Goal: Task Accomplishment & Management: Manage account settings

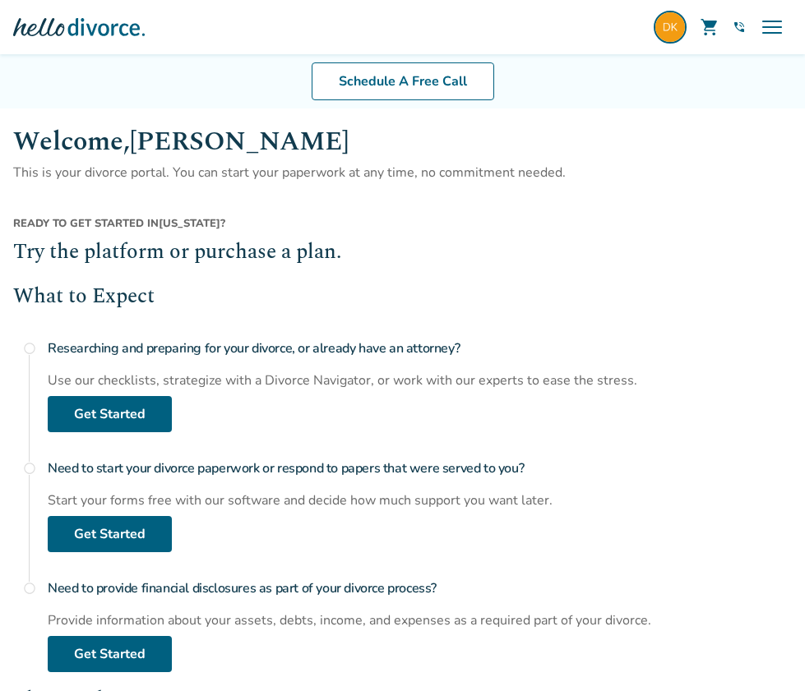
click at [0, 0] on span "Daniel Koziupa" at bounding box center [0, 0] width 0 height 0
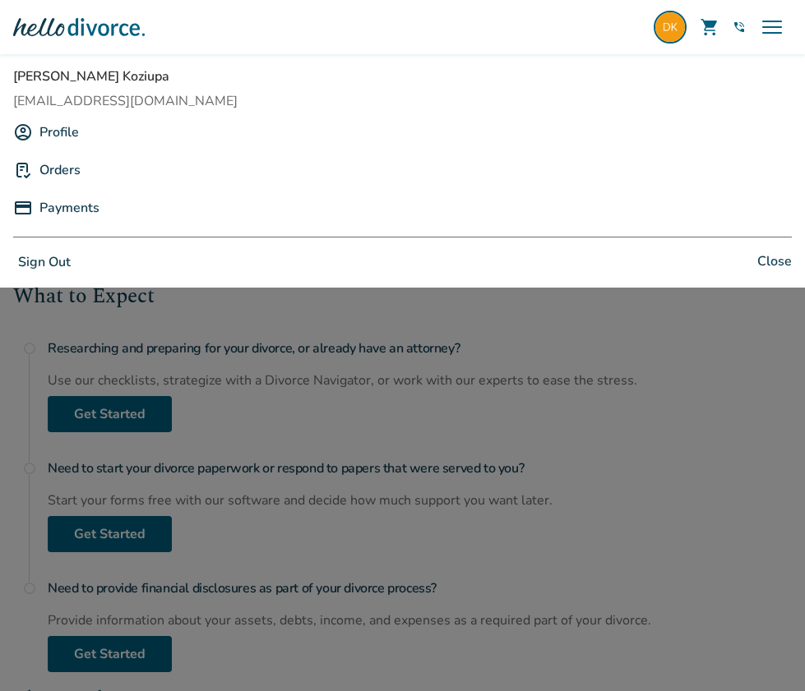
click at [76, 258] on button "Sign Out" at bounding box center [44, 263] width 62 height 24
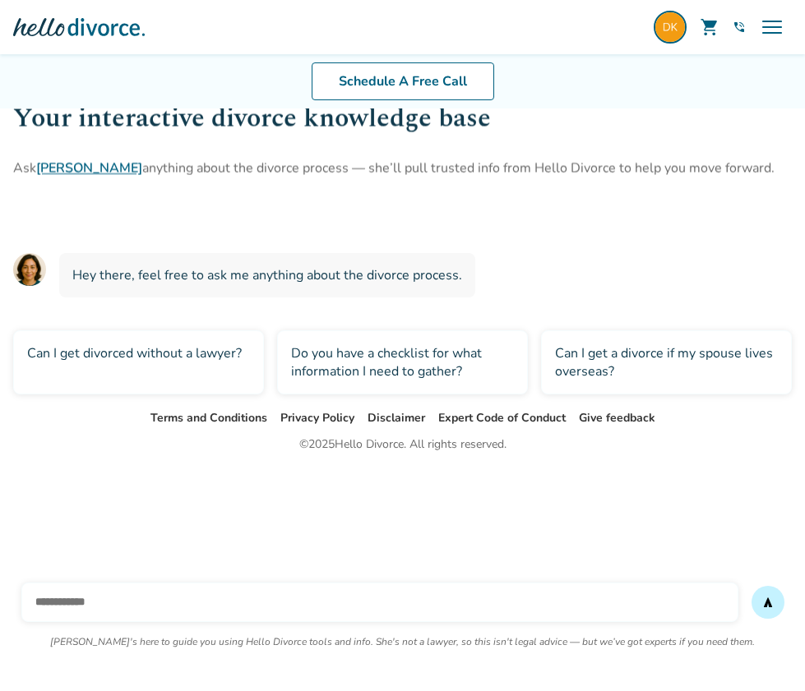
click at [0, 0] on link "explore Your Guide AI beta" at bounding box center [0, 0] width 0 height 0
click at [0, 0] on span "expand_more" at bounding box center [0, 0] width 0 height 0
click at [0, 0] on span "expand_less" at bounding box center [0, 0] width 0 height 0
click at [0, 0] on link "flag_2 Your Divorce" at bounding box center [0, 0] width 0 height 0
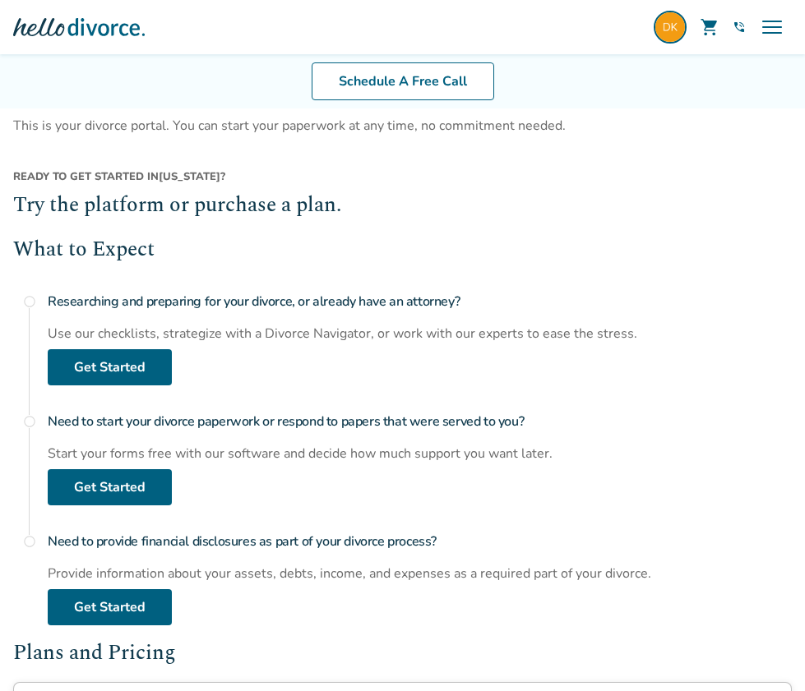
scroll to position [49, 0]
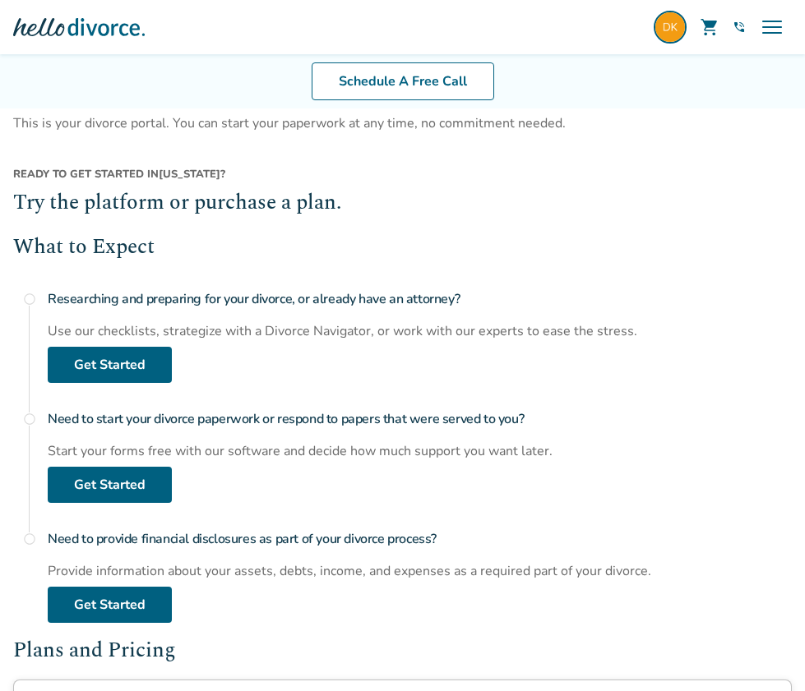
click at [0, 0] on link "Pick Your Plan" at bounding box center [0, 0] width 0 height 0
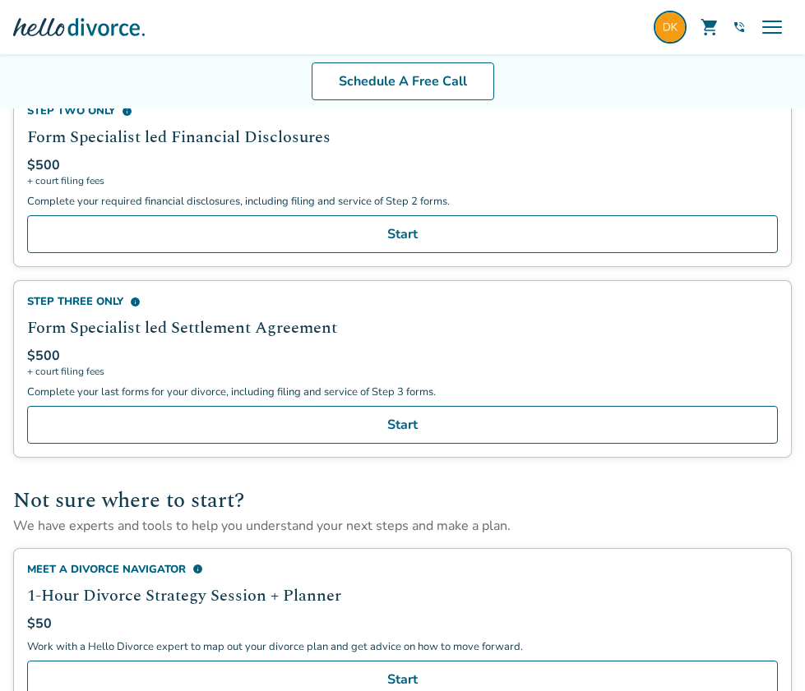
scroll to position [813, 0]
